Goal: Transaction & Acquisition: Purchase product/service

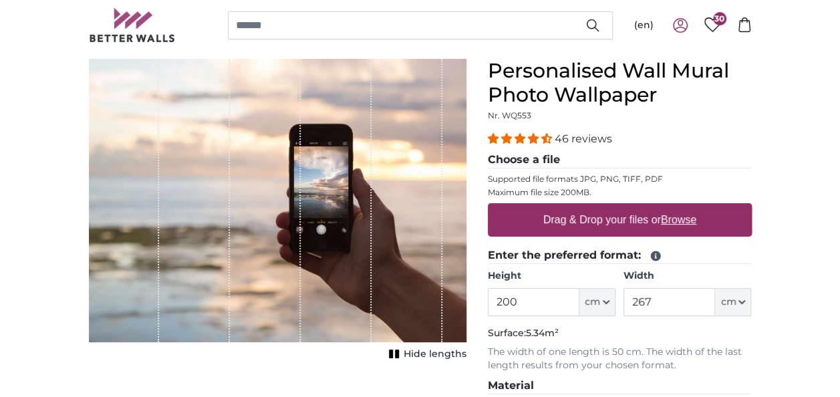
scroll to position [155, 0]
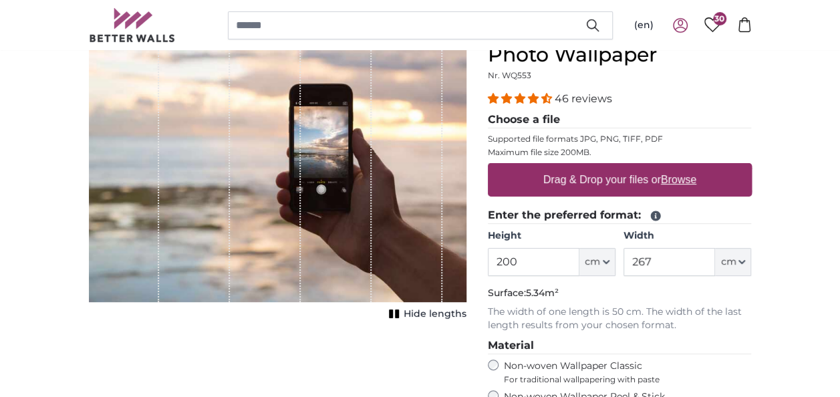
drag, startPoint x: 523, startPoint y: 257, endPoint x: 433, endPoint y: 249, distance: 90.6
click at [433, 249] on product-detail "Cancel Crop image Hide lengths Personalised Wall Mural Photo Wallpaper Nr. WQ55…" at bounding box center [420, 321] width 685 height 648
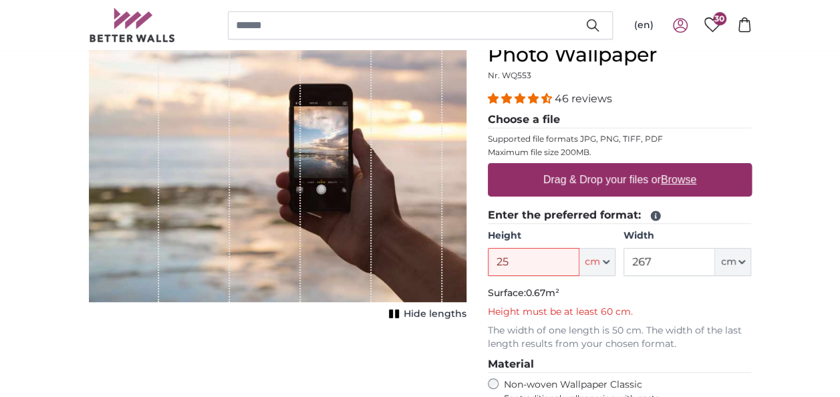
type input "2"
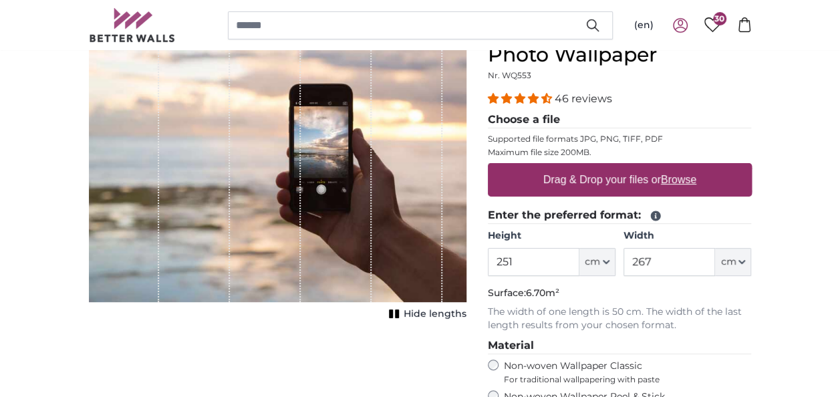
type input "251"
click at [652, 265] on input "267" at bounding box center [670, 262] width 92 height 28
type input "2"
type input "366"
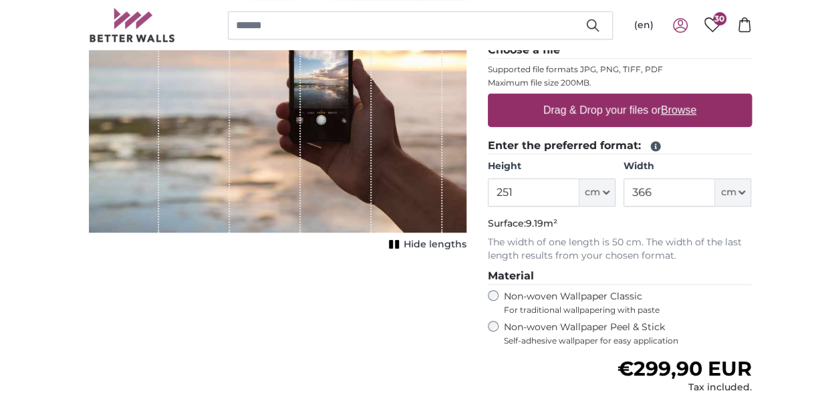
scroll to position [235, 0]
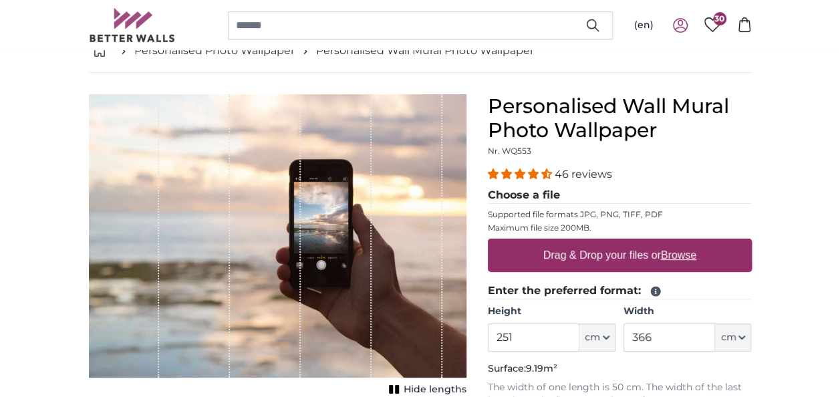
scroll to position [85, 0]
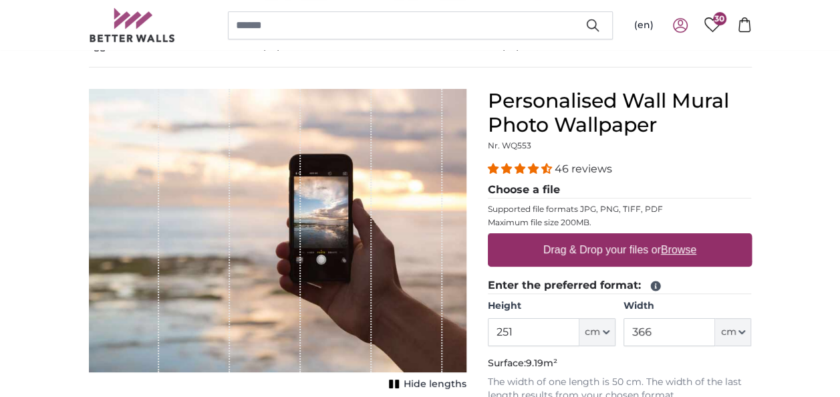
click at [682, 250] on u "Browse" at bounding box center [678, 249] width 35 height 11
click at [682, 237] on input "Drag & Drop your files or Browse" at bounding box center [620, 235] width 264 height 4
type input "**********"
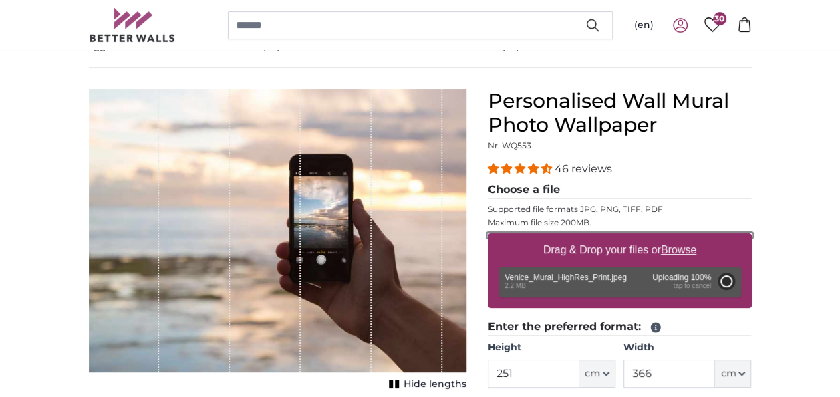
type input "200"
type input "292"
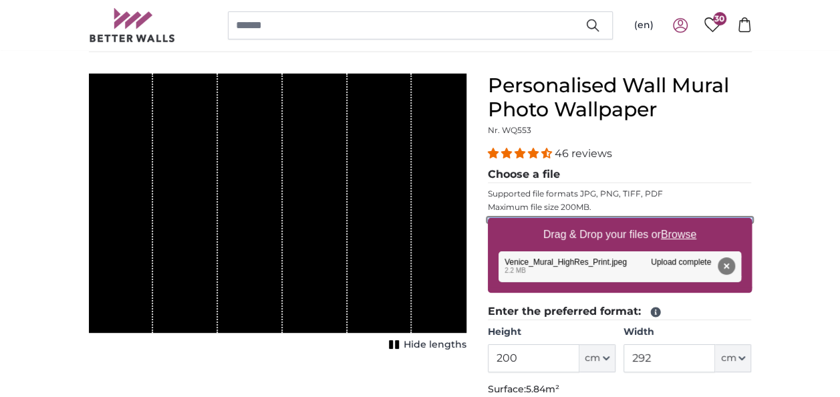
scroll to position [90, 0]
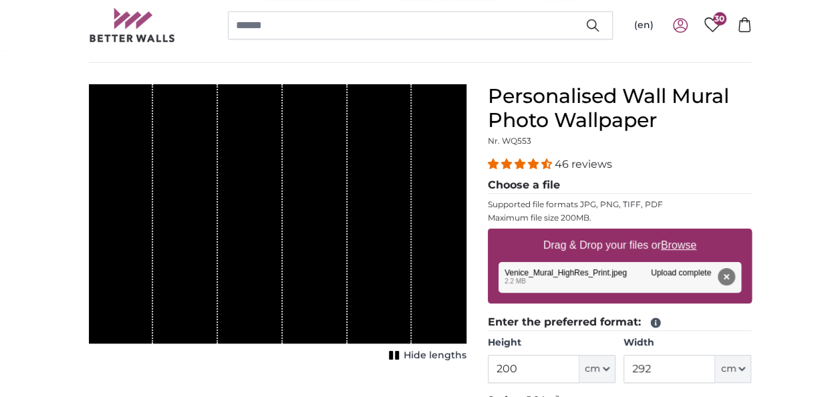
click at [421, 241] on div "1 of 1" at bounding box center [278, 213] width 378 height 259
click at [535, 272] on div "Remove Retry Remove Upload Cancel Retry Remove Venice_Mural_HighRes_Print.jpeg …" at bounding box center [620, 277] width 243 height 31
click at [730, 275] on button "Remove" at bounding box center [725, 276] width 17 height 17
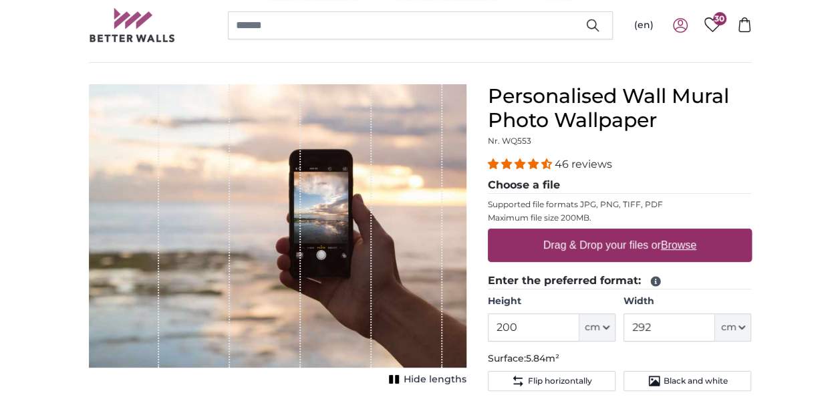
click at [694, 244] on u "Browse" at bounding box center [678, 244] width 35 height 11
click at [694, 233] on input "Drag & Drop your files or Browse" at bounding box center [620, 231] width 264 height 4
type input "**********"
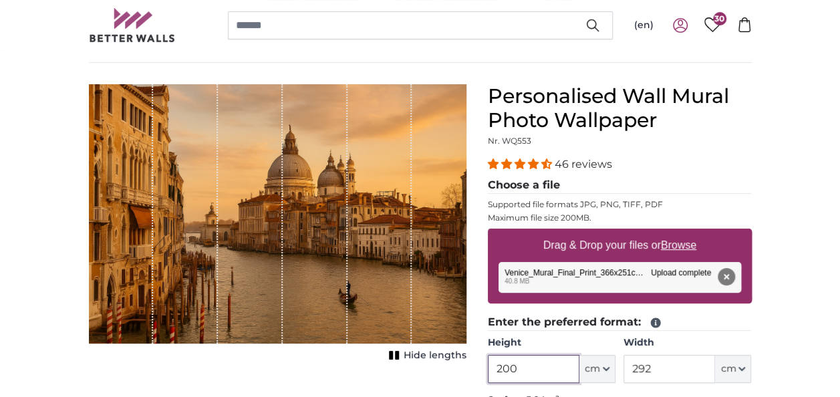
drag, startPoint x: 527, startPoint y: 369, endPoint x: 464, endPoint y: 370, distance: 62.9
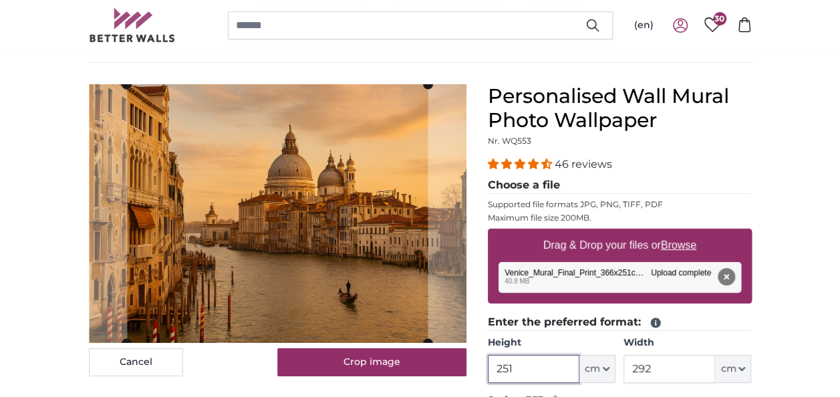
type input "251"
drag, startPoint x: 661, startPoint y: 375, endPoint x: 634, endPoint y: 370, distance: 27.9
click at [634, 370] on input "292" at bounding box center [670, 369] width 92 height 28
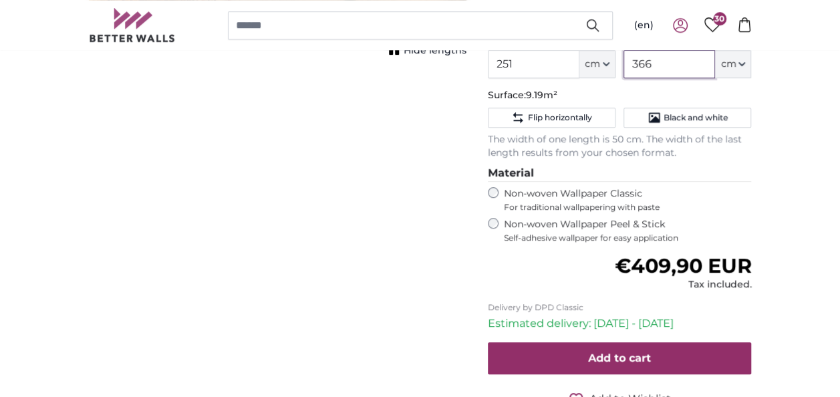
scroll to position [400, 0]
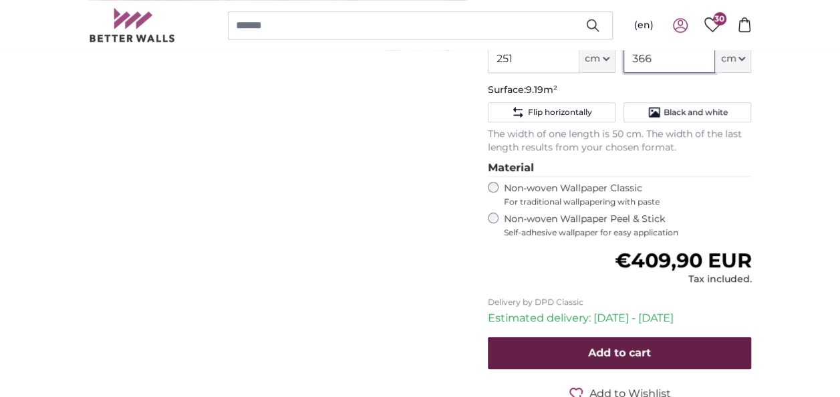
type input "366"
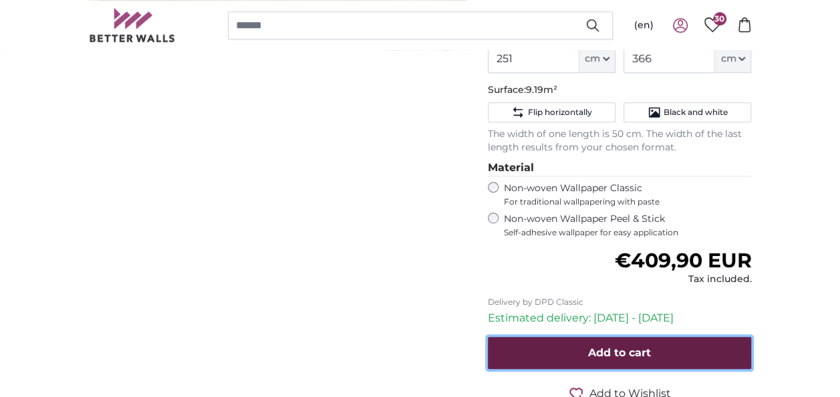
click at [612, 348] on span "Add to cart" at bounding box center [619, 352] width 63 height 13
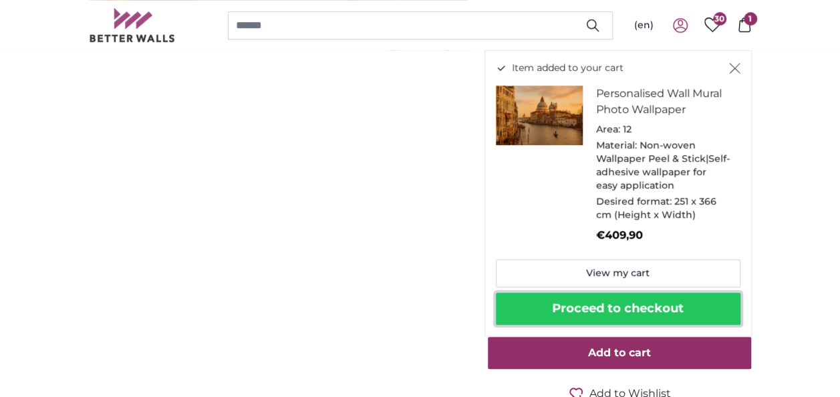
click at [644, 313] on button "Proceed to checkout" at bounding box center [618, 309] width 245 height 32
